Goal: Complete application form

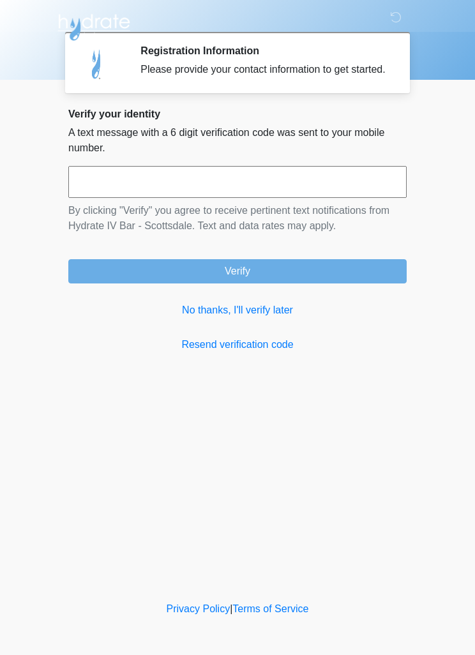
click at [199, 192] on input "text" at bounding box center [237, 182] width 338 height 32
type input "******"
click at [271, 283] on button "Verify" at bounding box center [237, 271] width 338 height 24
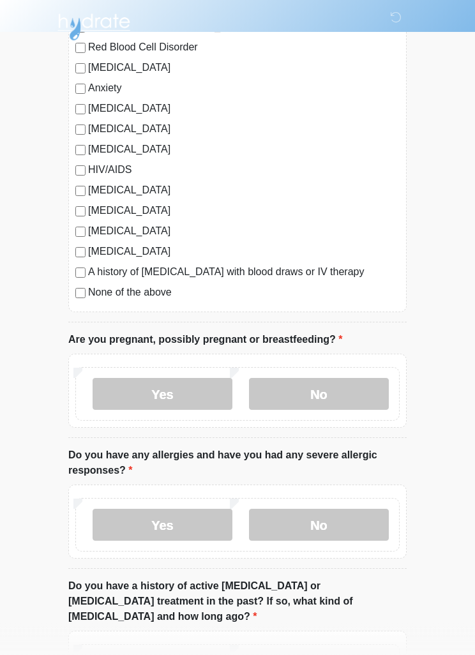
scroll to position [225, 0]
click at [78, 301] on div "[MEDICAL_DATA] Heart Disease Heart Attack Stroke Blood Clotting or [MEDICAL_DAT…" at bounding box center [237, 123] width 338 height 382
click at [330, 391] on label "No" at bounding box center [319, 395] width 140 height 32
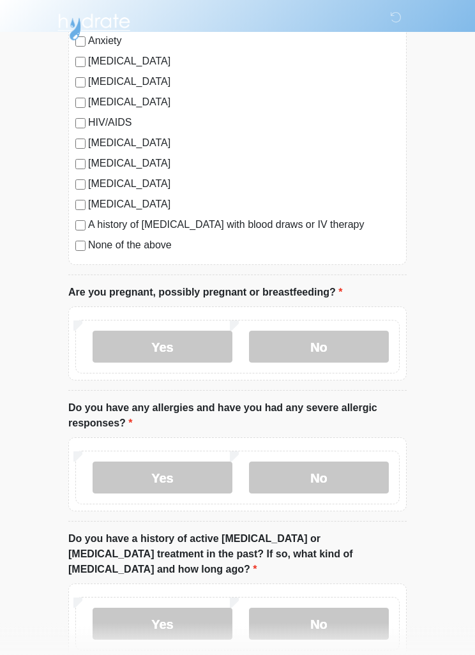
scroll to position [274, 0]
click at [315, 476] on label "No" at bounding box center [319, 478] width 140 height 32
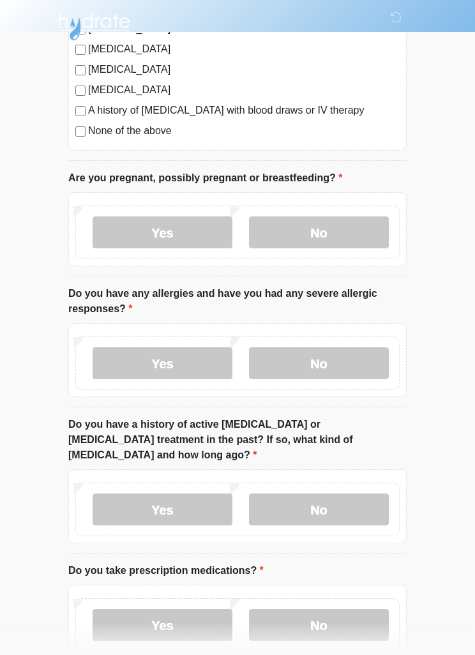
click at [334, 494] on label "No" at bounding box center [319, 510] width 140 height 32
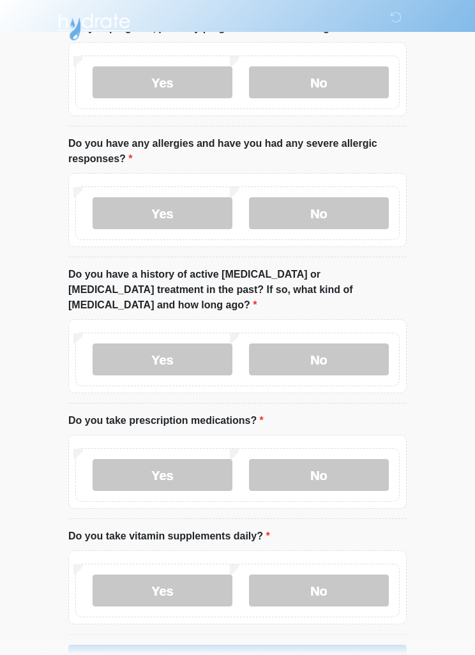
scroll to position [539, 0]
click at [310, 458] on label "No" at bounding box center [319, 474] width 140 height 32
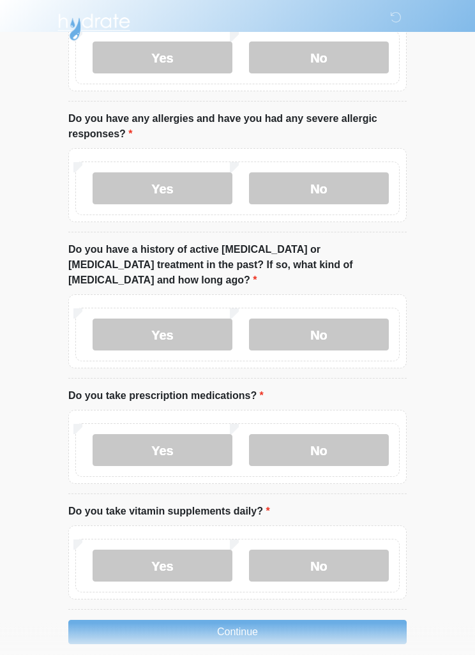
scroll to position [563, 0]
click at [193, 444] on label "Yes" at bounding box center [163, 450] width 140 height 32
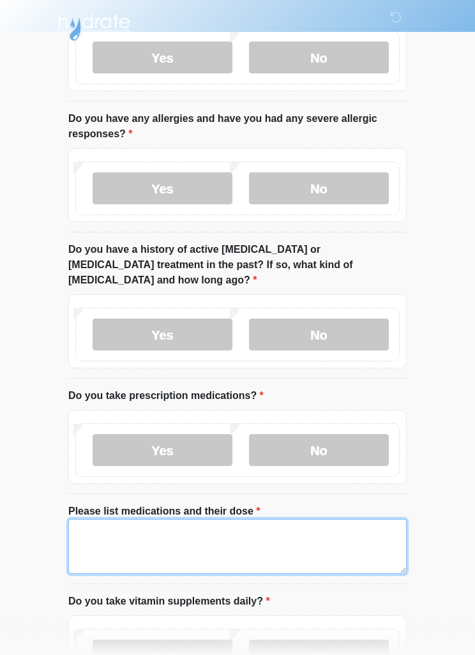
click at [216, 528] on textarea "Please list medications and their dose" at bounding box center [237, 546] width 338 height 55
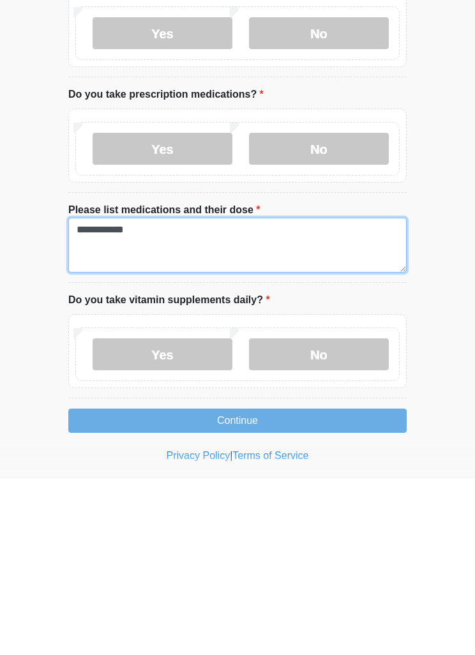
scroll to position [694, 0]
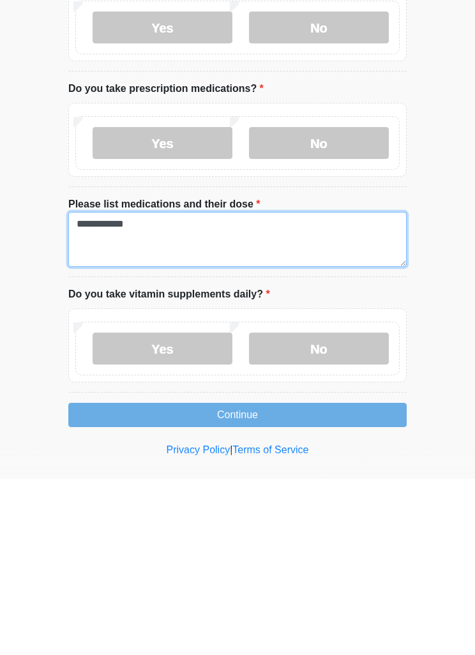
type textarea "**********"
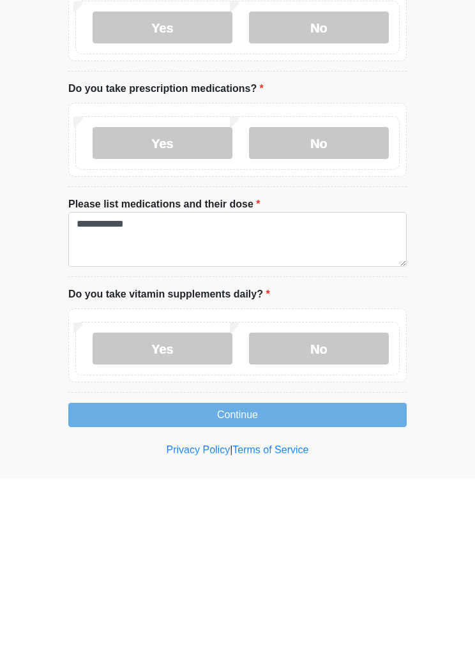
click at [195, 509] on label "Yes" at bounding box center [163, 525] width 140 height 32
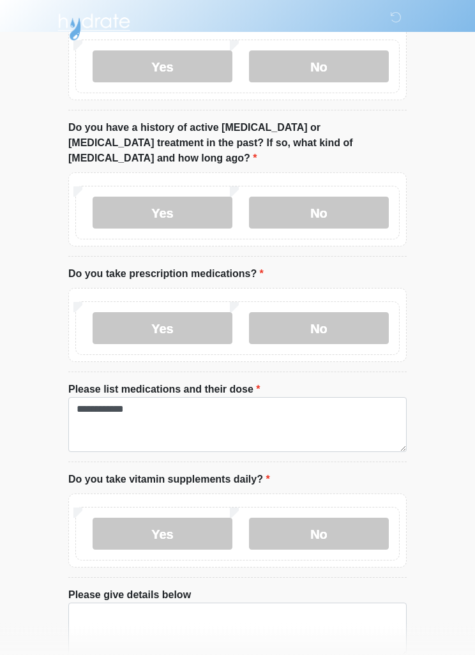
scroll to position [742, 0]
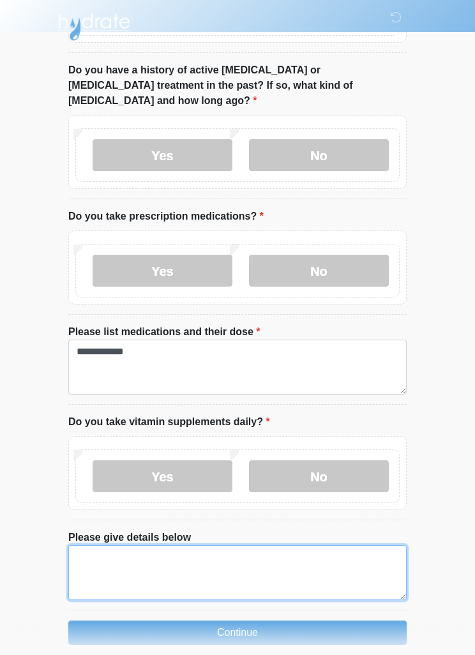
click at [104, 546] on textarea "Please give details below" at bounding box center [237, 572] width 338 height 55
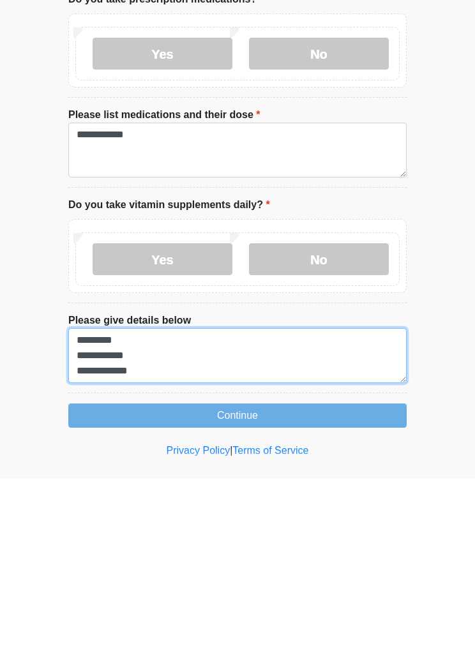
scroll to position [11, 0]
type textarea "**********"
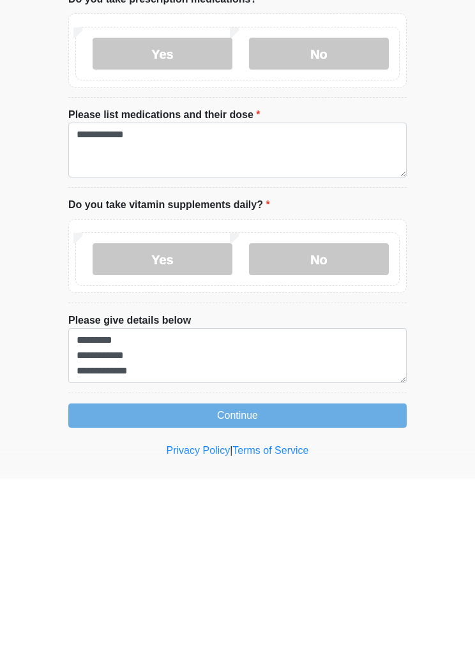
click at [267, 580] on button "Continue" at bounding box center [237, 592] width 338 height 24
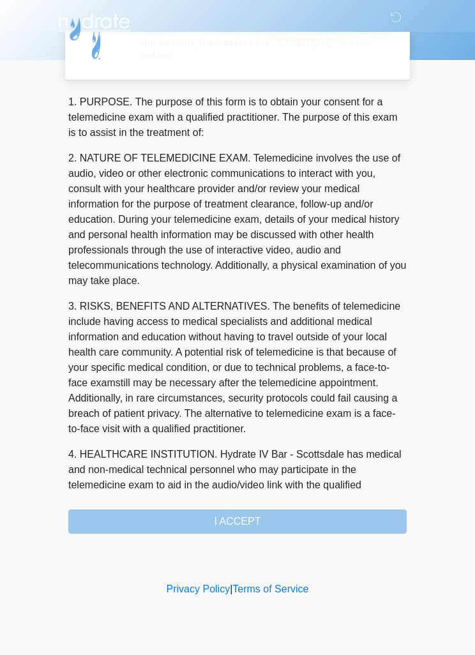
scroll to position [0, 0]
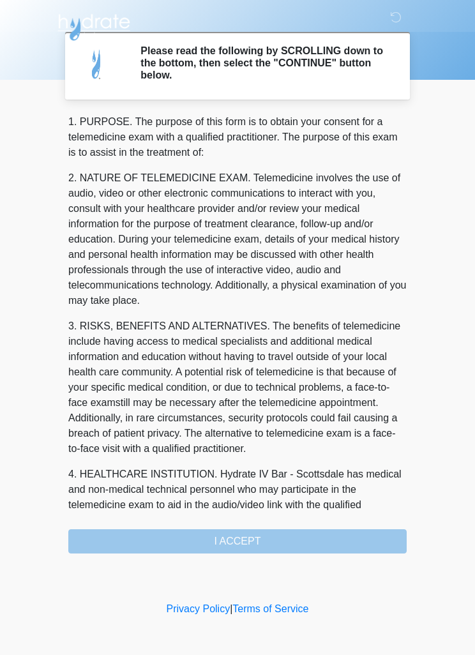
click at [260, 543] on div "1. PURPOSE. The purpose of this form is to obtain your consent for a telemedici…" at bounding box center [237, 333] width 338 height 439
click at [278, 538] on div "1. PURPOSE. The purpose of this form is to obtain your consent for a telemedici…" at bounding box center [237, 333] width 338 height 439
click at [241, 540] on div "1. PURPOSE. The purpose of this form is to obtain your consent for a telemedici…" at bounding box center [237, 333] width 338 height 439
click at [240, 536] on div "1. PURPOSE. The purpose of this form is to obtain your consent for a telemedici…" at bounding box center [237, 333] width 338 height 439
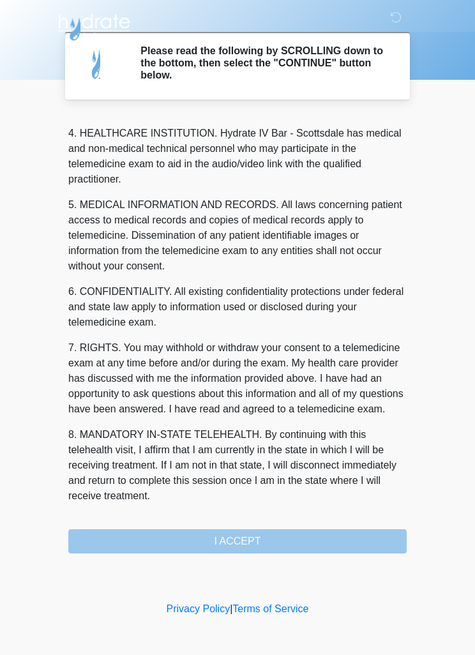
scroll to position [356, 0]
click at [246, 545] on button "I ACCEPT" at bounding box center [237, 541] width 338 height 24
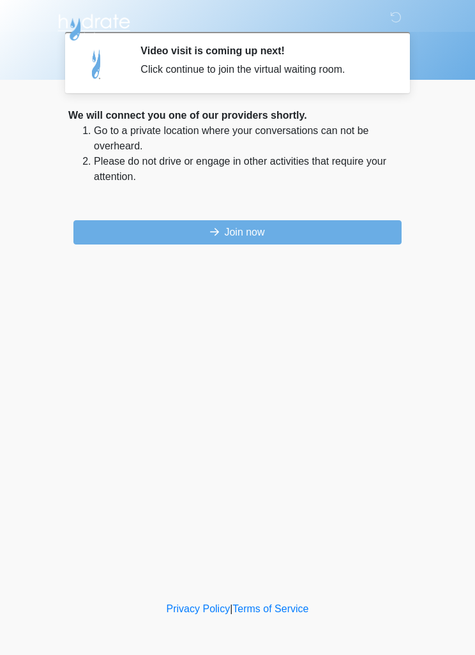
click at [112, 233] on button "Join now" at bounding box center [237, 232] width 328 height 24
